Goal: Task Accomplishment & Management: Use online tool/utility

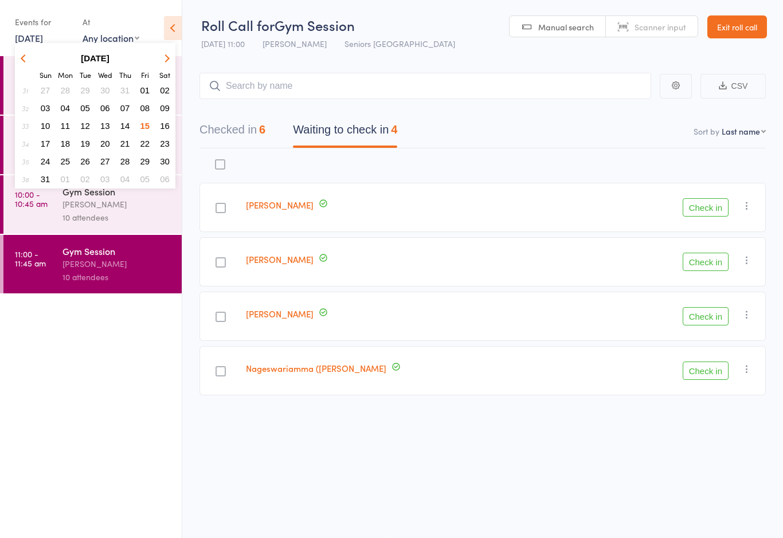
click at [73, 139] on button "18" at bounding box center [66, 143] width 18 height 15
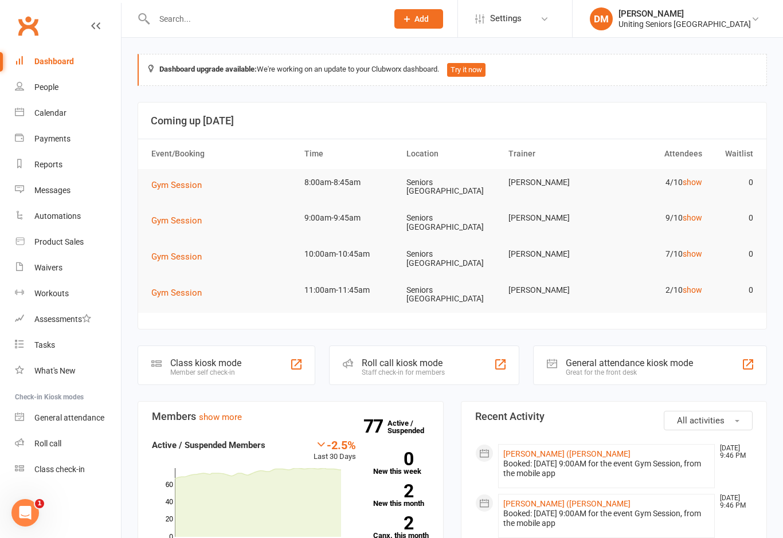
click at [72, 471] on div "Class check-in" at bounding box center [59, 469] width 50 height 9
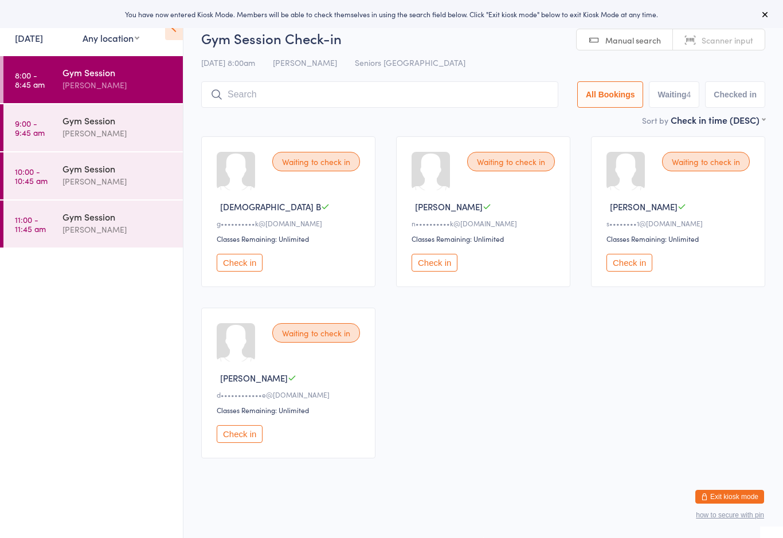
click at [728, 486] on html "You have now entered Kiosk Mode. Members will be able to check themselves in us…" at bounding box center [391, 269] width 783 height 538
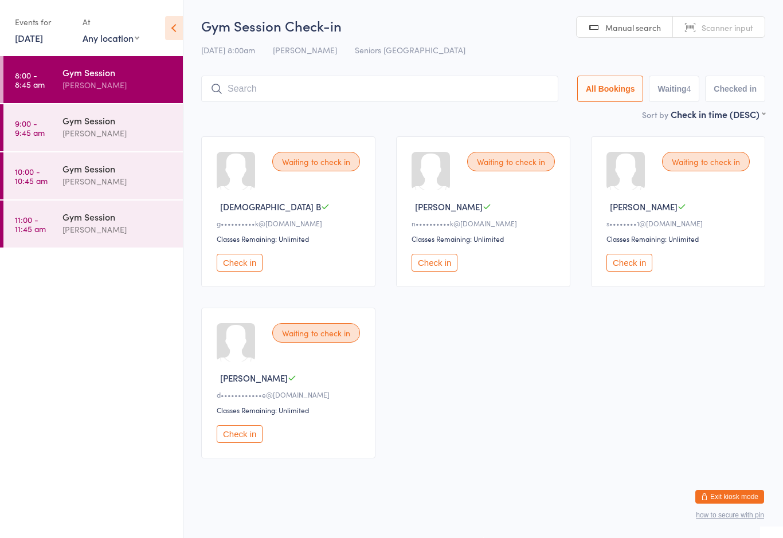
click at [739, 496] on button "Exit kiosk mode" at bounding box center [729, 497] width 69 height 14
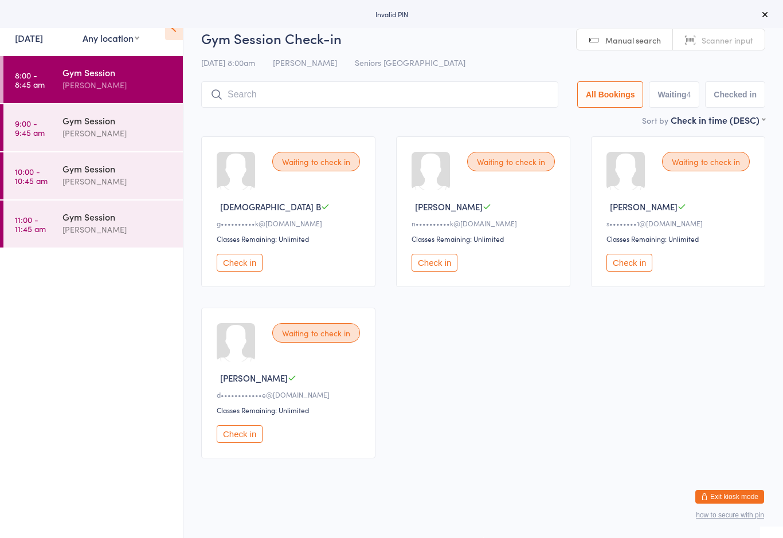
click at [717, 469] on div "Waiting to check in Gay B g••••••••••k@bigpond.com Classes Remaining: Unlimited…" at bounding box center [483, 297] width 584 height 343
click at [726, 492] on button "Exit kiosk mode" at bounding box center [729, 497] width 69 height 14
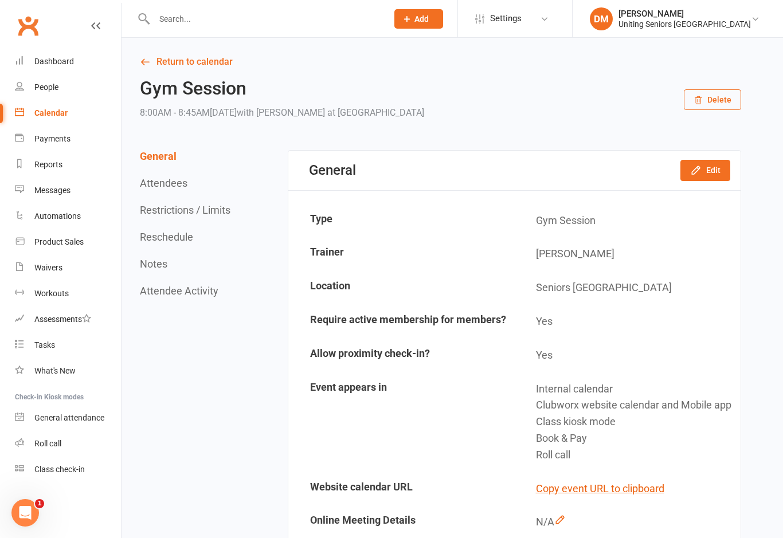
click at [77, 437] on link "Roll call" at bounding box center [68, 444] width 106 height 26
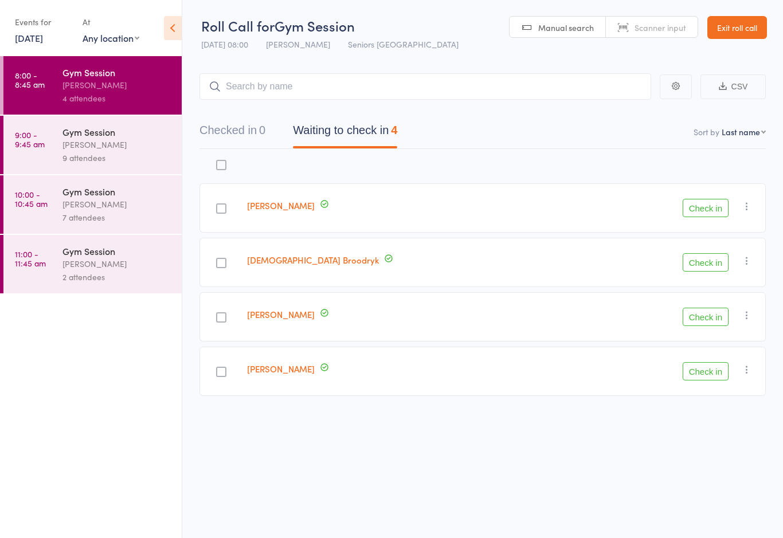
click at [139, 148] on div "[PERSON_NAME]" at bounding box center [116, 144] width 109 height 13
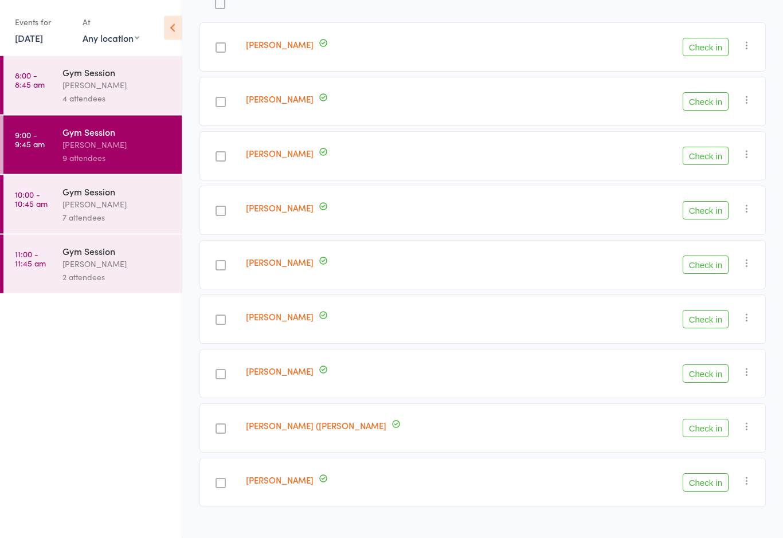
scroll to position [162, 0]
click at [80, 183] on div "Gym Session [PERSON_NAME] 7 attendees" at bounding box center [121, 204] width 119 height 58
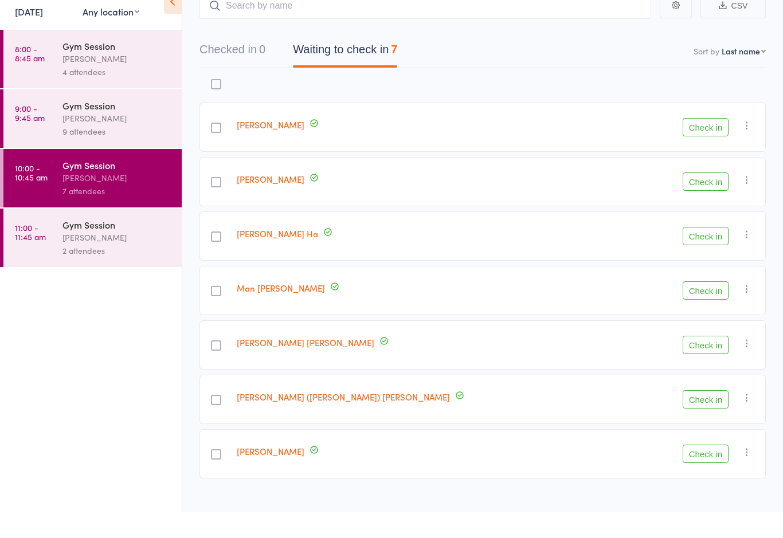
scroll to position [53, 0]
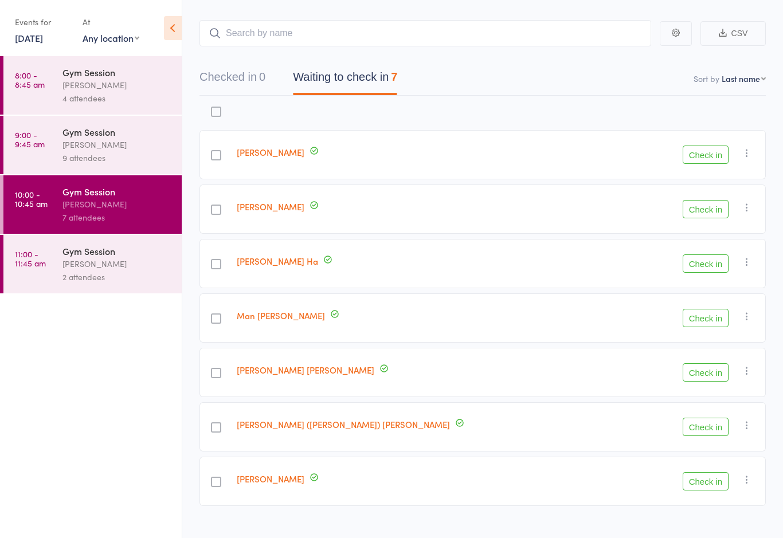
click at [82, 278] on div "2 attendees" at bounding box center [116, 276] width 109 height 13
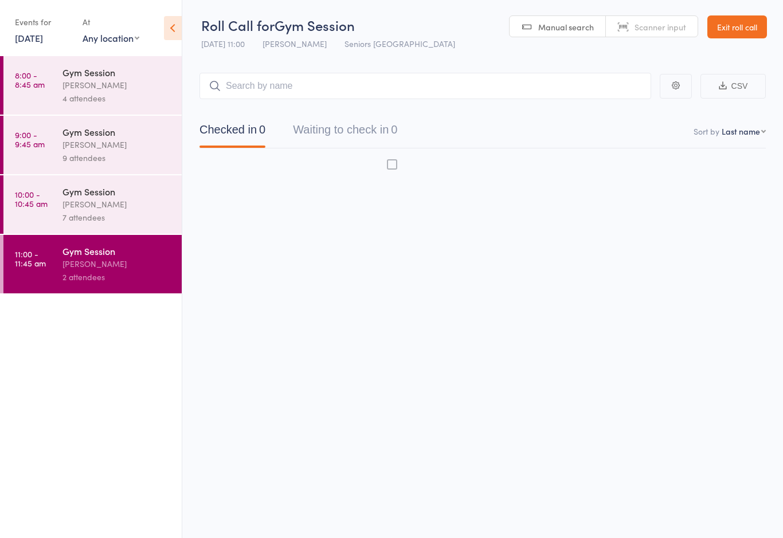
scroll to position [8, 0]
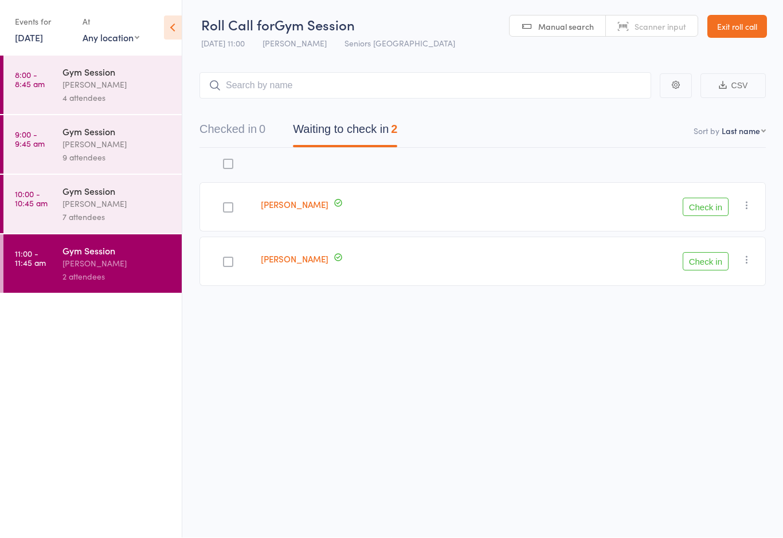
click at [93, 69] on div "Gym Session" at bounding box center [116, 72] width 109 height 13
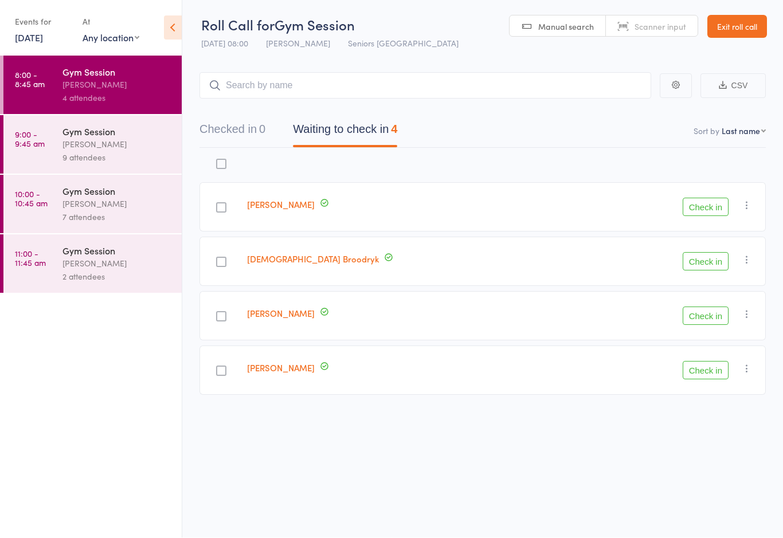
click at [56, 154] on link "9:00 - 9:45 am Gym Session [PERSON_NAME] 9 attendees" at bounding box center [92, 145] width 178 height 58
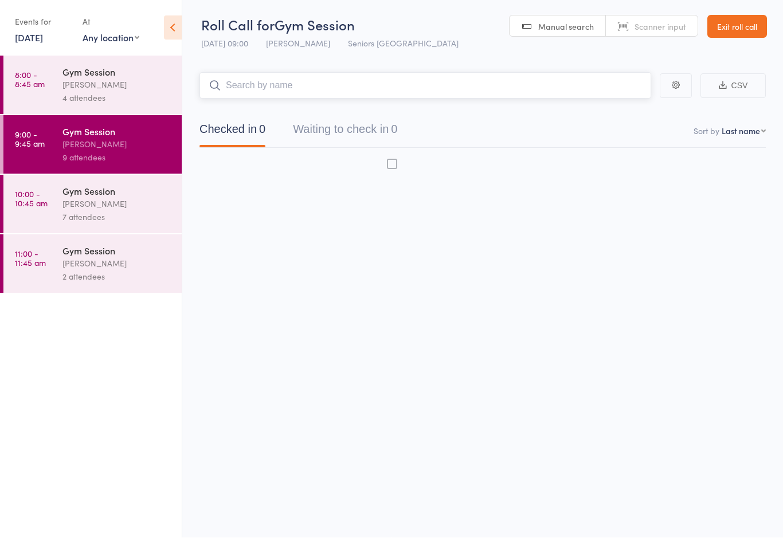
scroll to position [9, 0]
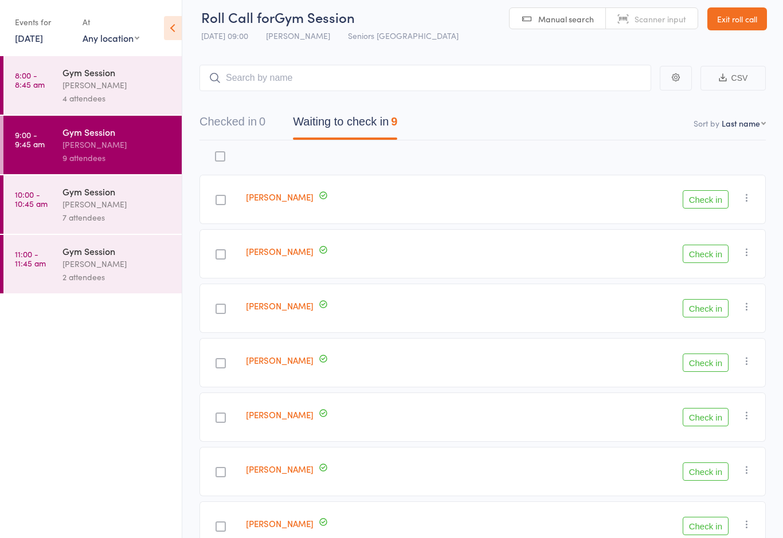
click at [70, 84] on div "[PERSON_NAME]" at bounding box center [116, 84] width 109 height 13
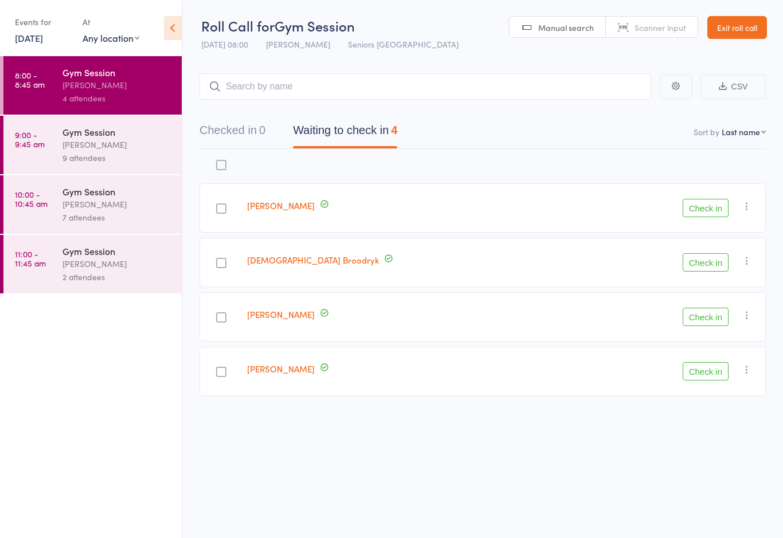
click at [708, 313] on button "Check in" at bounding box center [705, 317] width 46 height 18
click at [714, 318] on button "Check in" at bounding box center [705, 317] width 46 height 18
click at [705, 259] on button "Check in" at bounding box center [705, 262] width 46 height 18
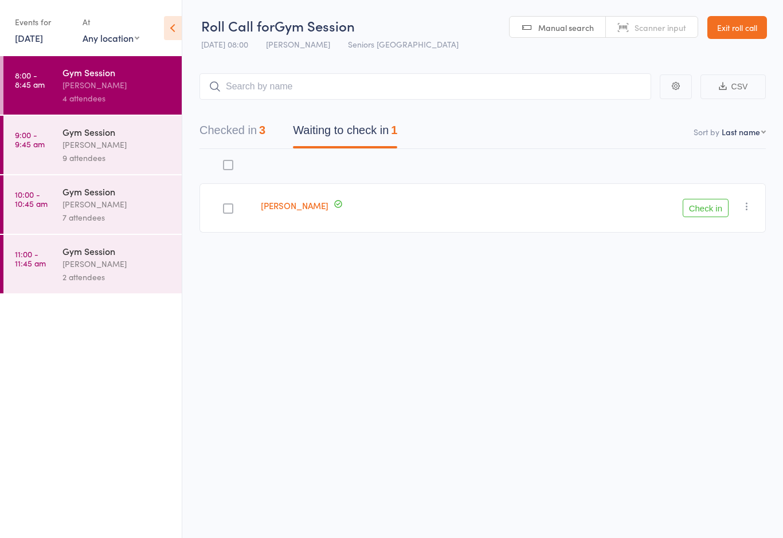
click at [708, 215] on button "Check in" at bounding box center [705, 208] width 46 height 18
